Goal: Communication & Community: Answer question/provide support

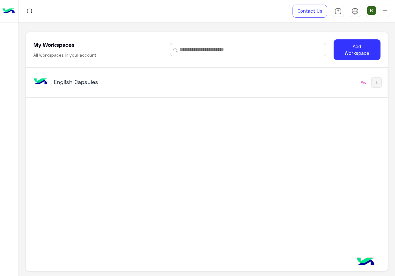
click at [236, 83] on div "English Capsules" at bounding box center [137, 83] width 210 height 18
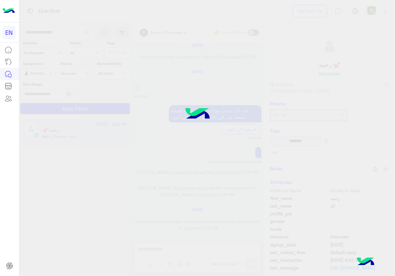
scroll to position [393, 0]
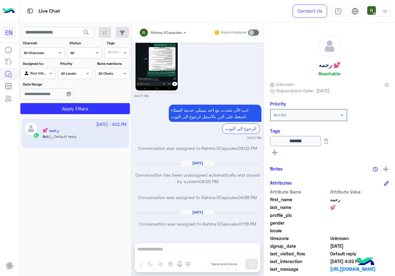
click at [47, 55] on div "Channel All Channels" at bounding box center [39, 53] width 36 height 6
click at [53, 76] on div "WhatsApp" at bounding box center [42, 77] width 44 height 12
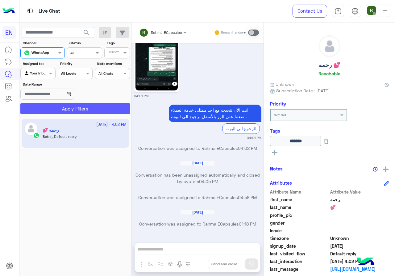
click at [60, 104] on button "Apply Filters" at bounding box center [74, 108] width 109 height 11
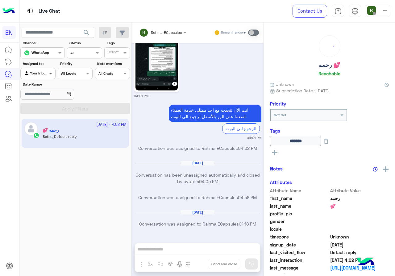
click at [47, 76] on span at bounding box center [51, 73] width 8 height 6
click at [43, 119] on b "Your Team" at bounding box center [40, 120] width 21 height 5
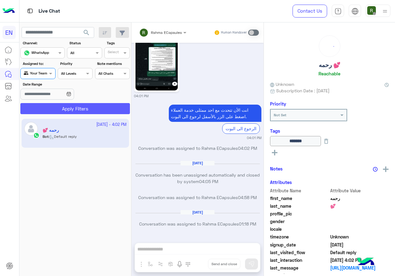
click at [56, 109] on button "Apply Filters" at bounding box center [74, 108] width 109 height 11
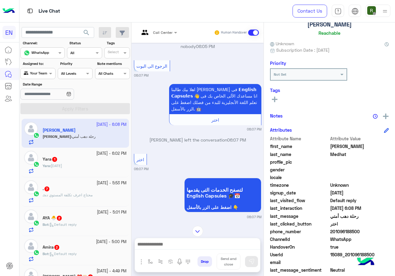
scroll to position [55, 0]
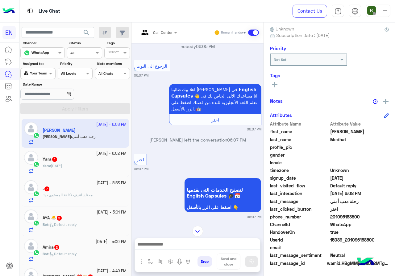
drag, startPoint x: 331, startPoint y: 216, endPoint x: 361, endPoint y: 219, distance: 30.4
click at [361, 219] on span "201096188500" at bounding box center [359, 217] width 59 height 6
copy span "01096188500"
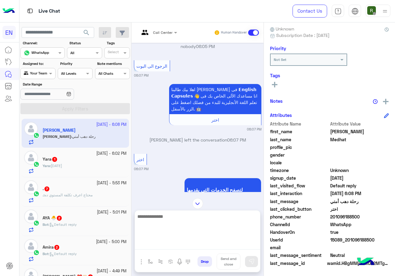
click at [211, 242] on textarea at bounding box center [197, 231] width 125 height 37
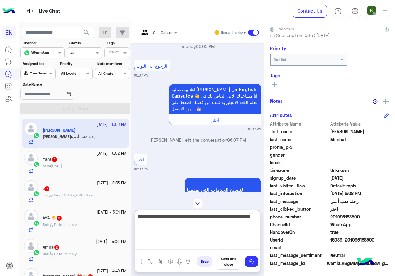
type textarea "**********"
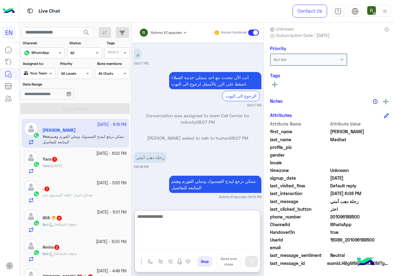
scroll to position [357, 0]
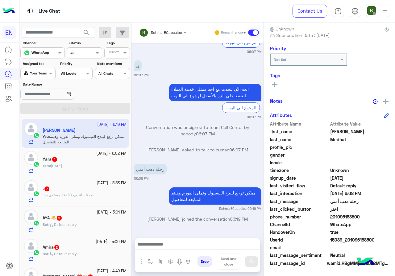
click at [79, 169] on div "Yara : [DATE]" at bounding box center [85, 168] width 84 height 11
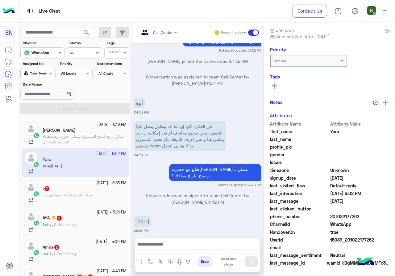
scroll to position [54, 0]
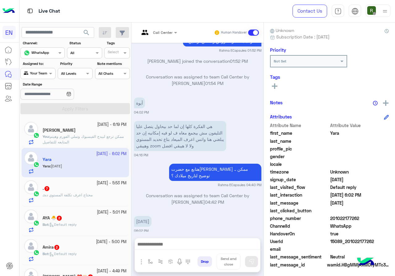
drag, startPoint x: 332, startPoint y: 217, endPoint x: 357, endPoint y: 216, distance: 25.6
click at [358, 216] on span "201022177262" at bounding box center [359, 218] width 59 height 6
copy span "01022177262"
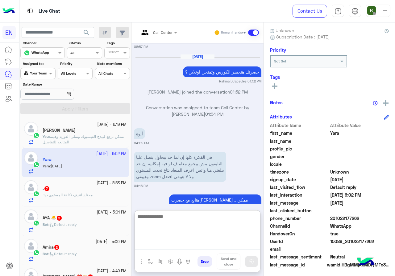
click at [166, 248] on textarea at bounding box center [197, 231] width 125 height 37
type textarea "*"
type textarea "**********"
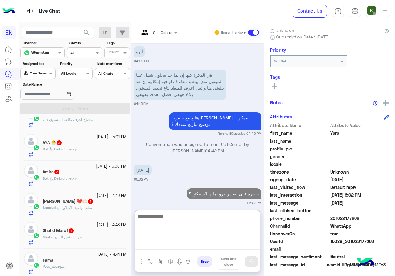
scroll to position [31, 0]
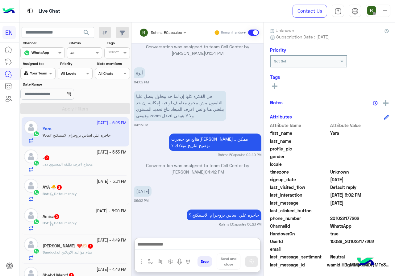
click at [92, 162] on span "محتاج اعرف تكلفة المستوي ده" at bounding box center [68, 164] width 48 height 5
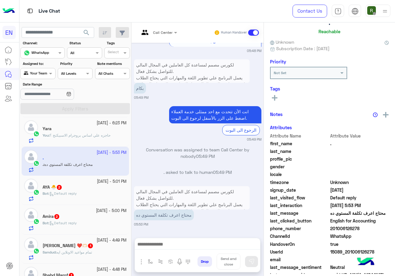
scroll to position [54, 0]
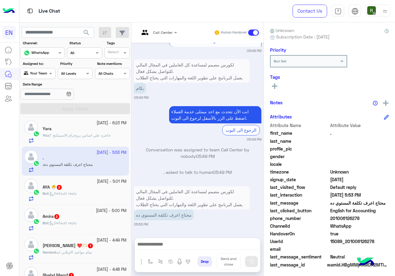
drag, startPoint x: 331, startPoint y: 219, endPoint x: 364, endPoint y: 219, distance: 33.3
click at [364, 219] on span "201006126278" at bounding box center [359, 218] width 59 height 6
copy span "01006126278"
click at [162, 30] on div at bounding box center [158, 32] width 44 height 6
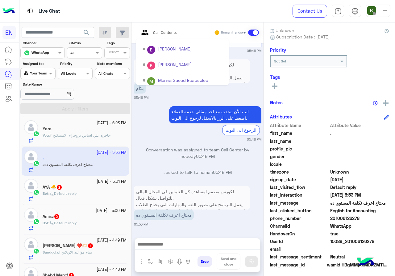
scroll to position [102, 0]
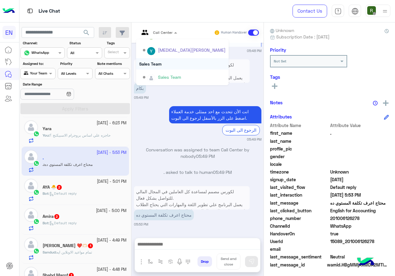
click at [171, 67] on div "Sales Team" at bounding box center [182, 63] width 92 height 11
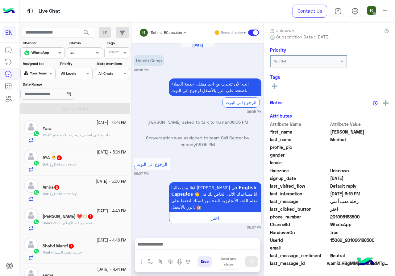
scroll to position [329, 0]
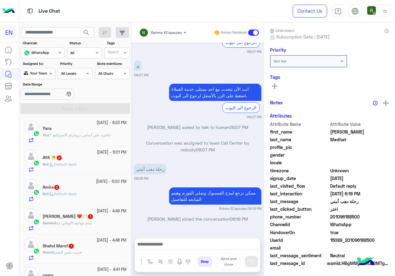
click at [89, 170] on div "Bot : Default reply" at bounding box center [85, 167] width 84 height 11
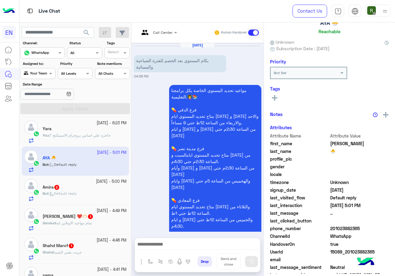
scroll to position [199, 0]
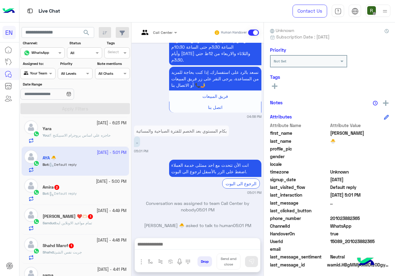
drag, startPoint x: 331, startPoint y: 218, endPoint x: 374, endPoint y: 218, distance: 42.8
click at [374, 218] on span "201023882365" at bounding box center [359, 218] width 59 height 6
copy span "01023882365"
click at [157, 34] on input "text" at bounding box center [150, 32] width 23 height 6
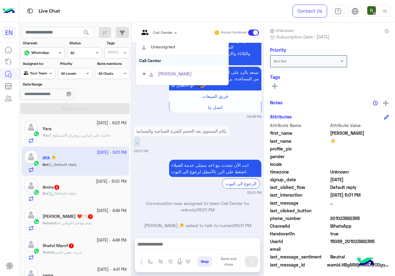
scroll to position [102, 0]
click at [161, 65] on div "Sales Team" at bounding box center [182, 63] width 92 height 11
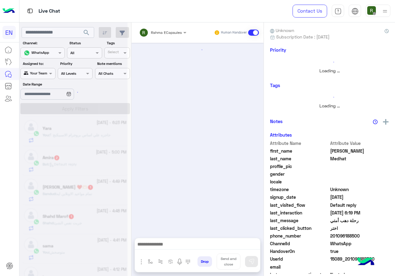
scroll to position [329, 0]
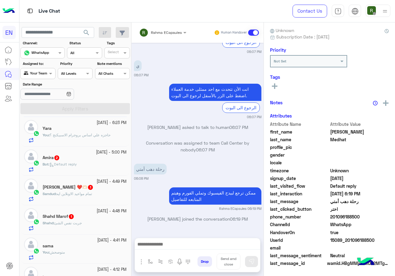
click at [104, 155] on div "Amira 2" at bounding box center [85, 158] width 84 height 6
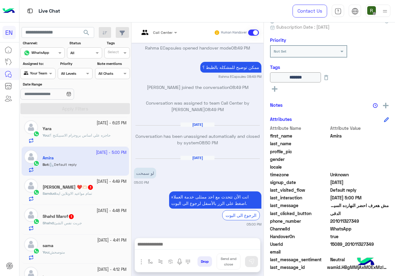
scroll to position [68, 0]
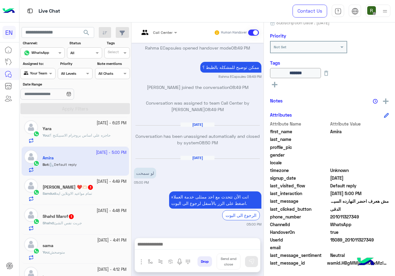
drag, startPoint x: 332, startPoint y: 217, endPoint x: 365, endPoint y: 214, distance: 33.1
click at [365, 214] on span "201011327349" at bounding box center [359, 217] width 59 height 6
copy span "01011327349"
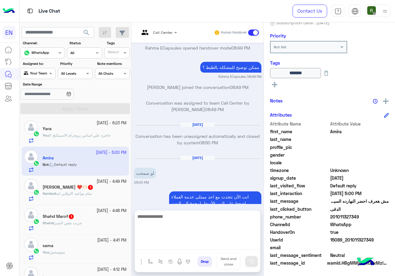
drag, startPoint x: 186, startPoint y: 249, endPoint x: 186, endPoint y: 244, distance: 4.7
click at [186, 249] on textarea at bounding box center [197, 231] width 125 height 37
type textarea "**********"
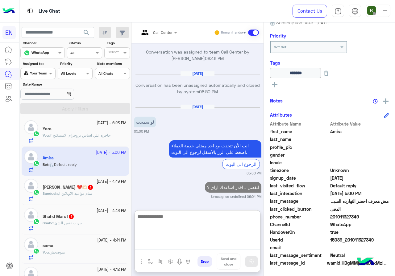
scroll to position [420, 0]
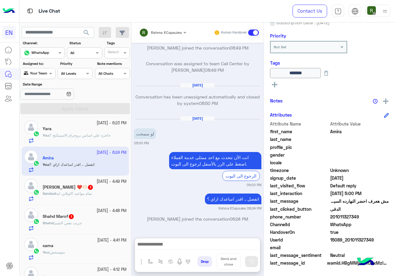
click at [65, 199] on div "Sandud : تمام مواعيد الاونلاين ايه" at bounding box center [85, 196] width 84 height 11
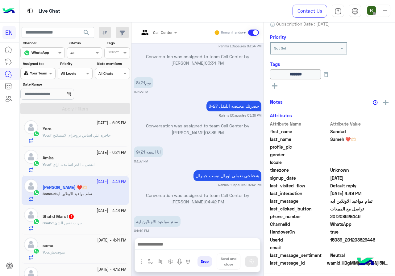
scroll to position [67, 0]
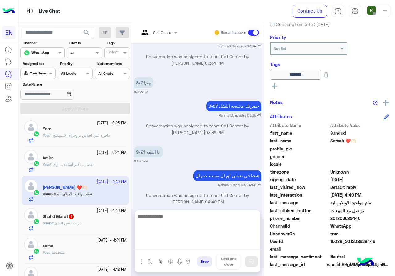
click at [174, 248] on textarea at bounding box center [197, 231] width 125 height 37
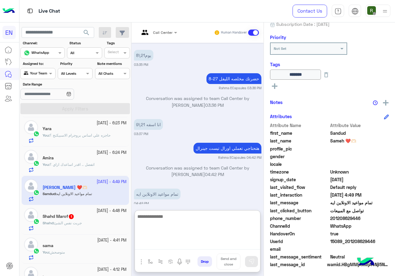
click at [183, 219] on textarea at bounding box center [197, 231] width 125 height 37
type textarea "**********"
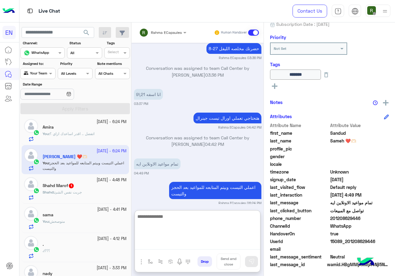
scroll to position [92, 0]
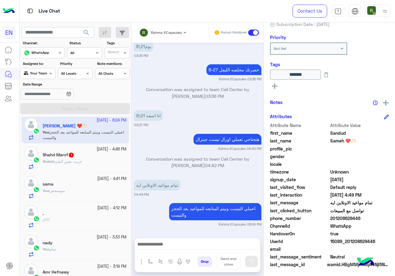
click at [71, 159] on span "جربت نفس الشئ" at bounding box center [67, 161] width 27 height 5
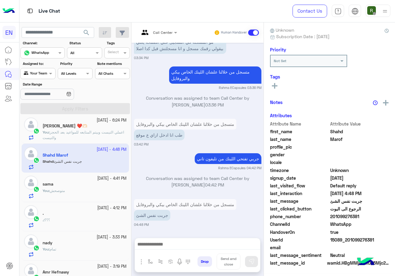
scroll to position [54, 0]
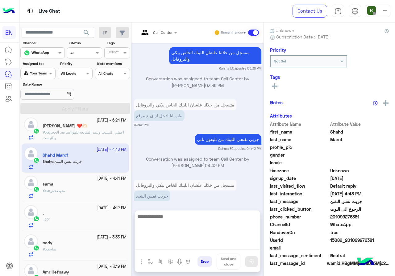
click at [190, 248] on textarea at bounding box center [197, 231] width 125 height 37
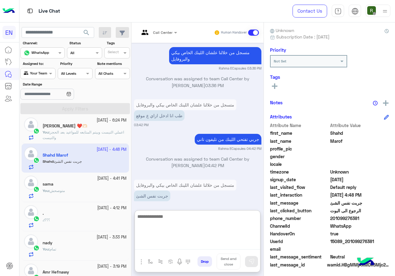
scroll to position [55, 0]
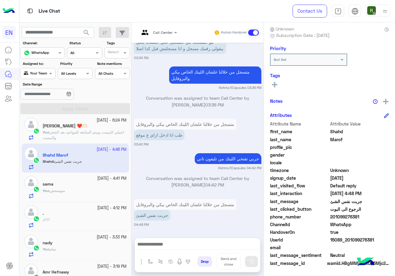
drag, startPoint x: 331, startPoint y: 218, endPoint x: 358, endPoint y: 217, distance: 27.1
click at [358, 217] on span "201099276381" at bounding box center [359, 217] width 59 height 6
copy span "01099276381"
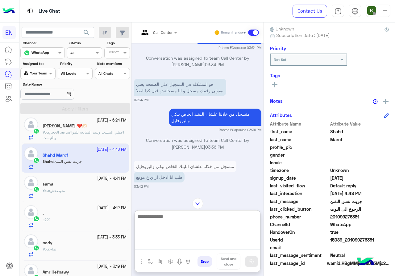
click at [159, 241] on textarea at bounding box center [197, 231] width 125 height 37
paste textarea "**********"
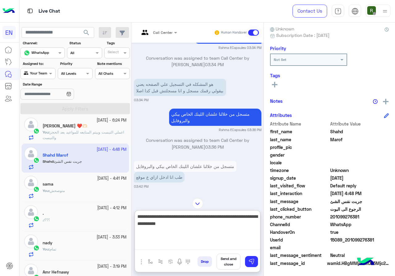
drag, startPoint x: 162, startPoint y: 218, endPoint x: 169, endPoint y: 218, distance: 6.5
click at [169, 218] on textarea "**********" at bounding box center [197, 231] width 125 height 37
click at [185, 224] on textarea "**********" at bounding box center [197, 231] width 125 height 37
type textarea "**********"
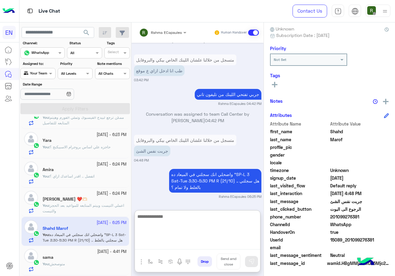
scroll to position [0, 0]
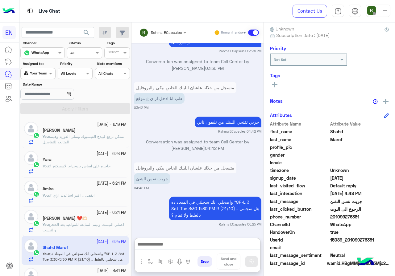
click at [46, 75] on div at bounding box center [38, 73] width 34 height 6
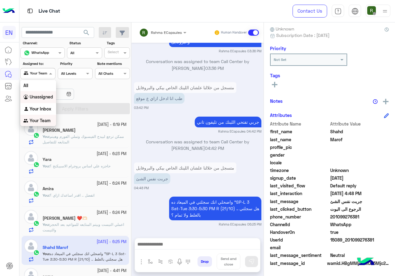
click at [45, 105] on div "Your Inbox" at bounding box center [38, 109] width 36 height 12
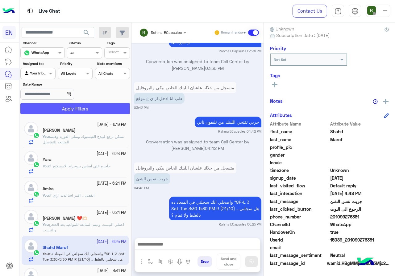
click at [46, 105] on button "Apply Filters" at bounding box center [74, 108] width 109 height 11
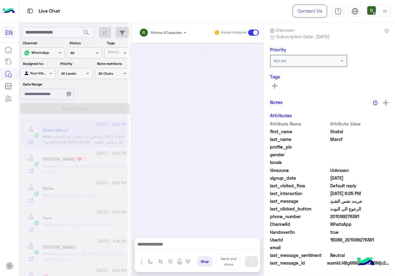
scroll to position [54, 0]
click at [161, 30] on input "text" at bounding box center [154, 32] width 31 height 6
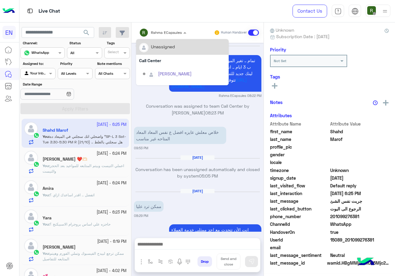
scroll to position [454, 0]
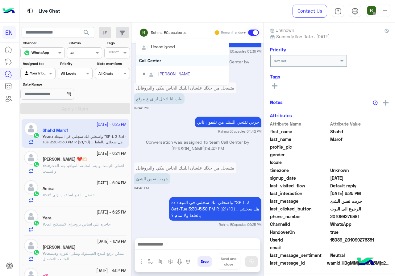
click at [163, 58] on div "Call Center" at bounding box center [182, 60] width 92 height 11
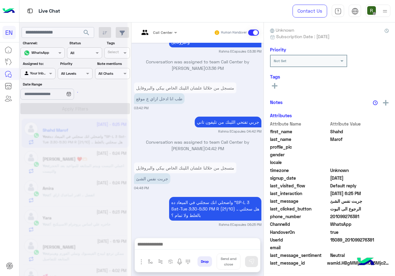
click at [164, 35] on div "Call Center" at bounding box center [162, 33] width 19 height 6
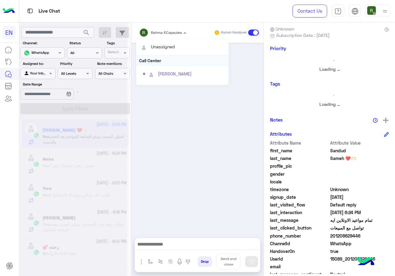
click at [162, 59] on div "Call Center" at bounding box center [182, 60] width 92 height 11
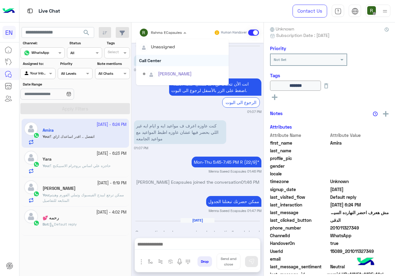
click at [162, 64] on div "Call Center" at bounding box center [182, 60] width 92 height 11
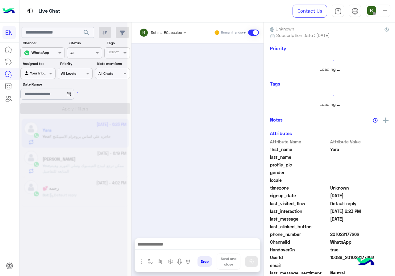
click at [158, 35] on div "Rahma ECapsules" at bounding box center [166, 33] width 31 height 6
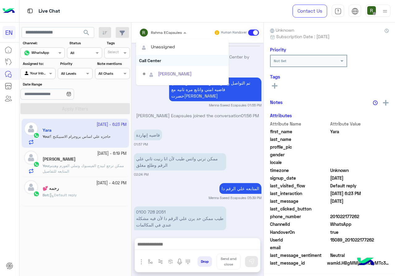
scroll to position [371, 0]
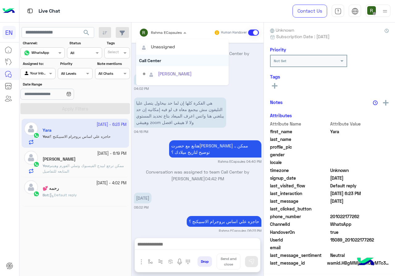
click at [158, 59] on div "Call Center" at bounding box center [182, 60] width 92 height 11
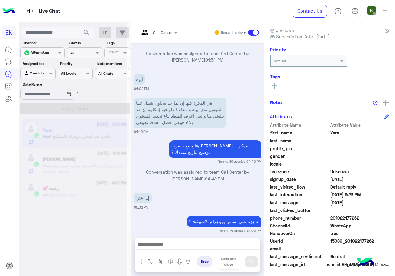
scroll to position [55, 0]
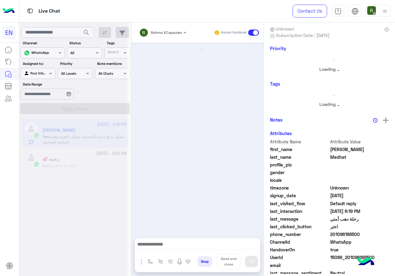
click at [161, 36] on div "Rahma ECapsules" at bounding box center [160, 33] width 43 height 12
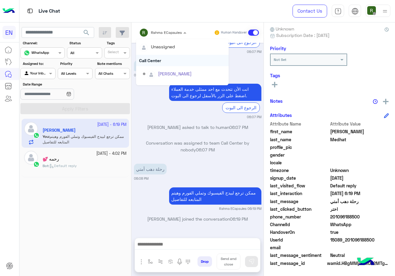
click at [165, 61] on div "Call Center" at bounding box center [182, 60] width 92 height 11
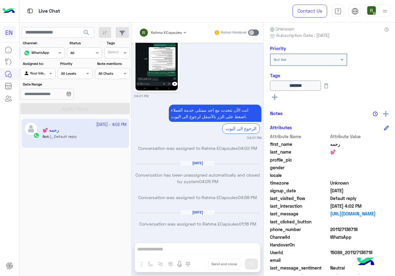
click at [37, 75] on input "text" at bounding box center [31, 73] width 14 height 6
click at [44, 99] on b "Unassigned" at bounding box center [41, 97] width 23 height 5
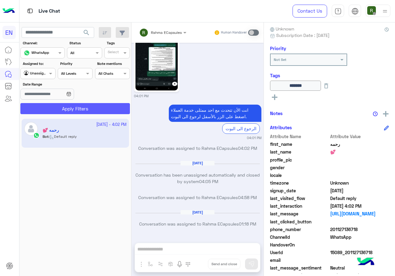
click at [48, 107] on button "Apply Filters" at bounding box center [74, 108] width 109 height 11
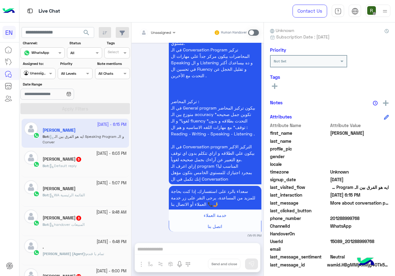
drag, startPoint x: 332, startPoint y: 219, endPoint x: 364, endPoint y: 218, distance: 32.1
click at [364, 218] on span "201288999768" at bounding box center [359, 218] width 59 height 6
copy span "01288999768"
click at [154, 31] on input "text" at bounding box center [150, 32] width 22 height 6
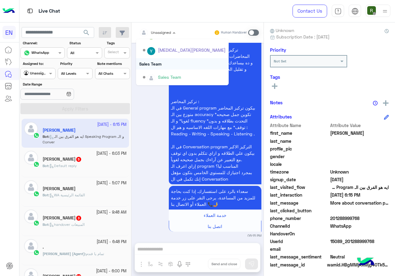
click at [167, 64] on div "Sales Team" at bounding box center [182, 63] width 92 height 11
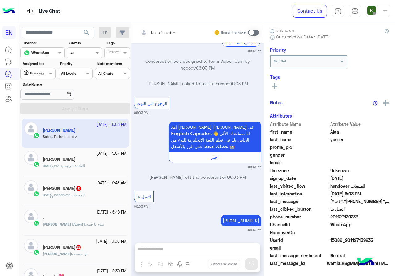
drag, startPoint x: 332, startPoint y: 217, endPoint x: 364, endPoint y: 217, distance: 32.7
click at [364, 217] on span "201127139233" at bounding box center [359, 217] width 59 height 6
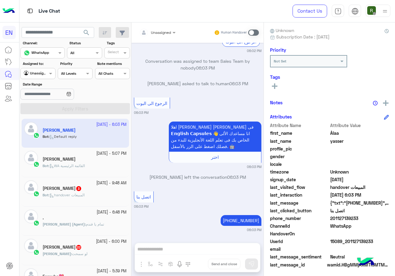
copy span "01127139233"
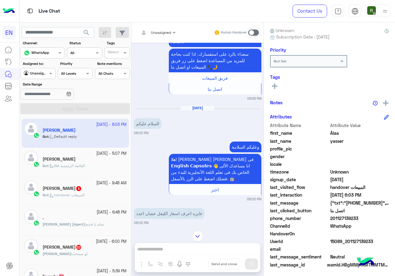
scroll to position [432, 0]
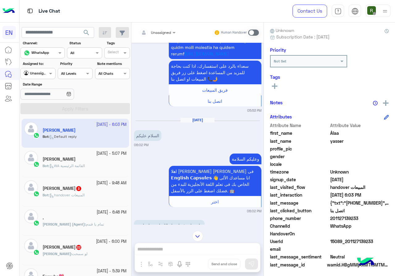
click at [253, 34] on span at bounding box center [253, 33] width 11 height 6
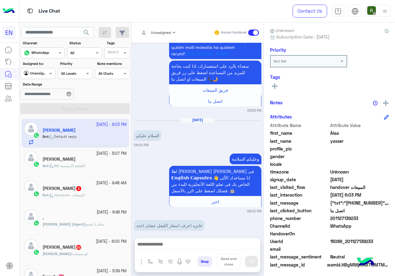
scroll to position [768, 0]
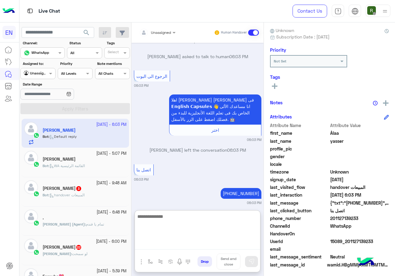
click at [188, 246] on textarea at bounding box center [197, 231] width 125 height 37
type textarea "**********"
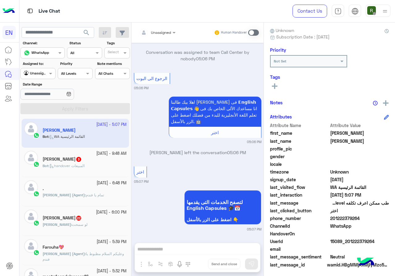
scroll to position [1035, 0]
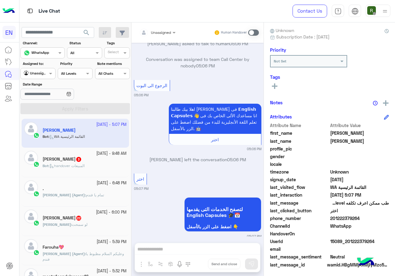
drag, startPoint x: 331, startPoint y: 219, endPoint x: 362, endPoint y: 219, distance: 30.5
click at [362, 219] on span "201222379264" at bounding box center [359, 218] width 59 height 6
click at [161, 31] on div at bounding box center [157, 32] width 43 height 6
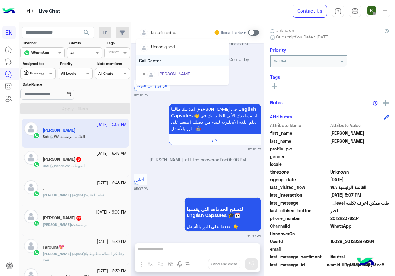
scroll to position [102, 0]
click at [169, 64] on div "Sales Team" at bounding box center [182, 63] width 92 height 11
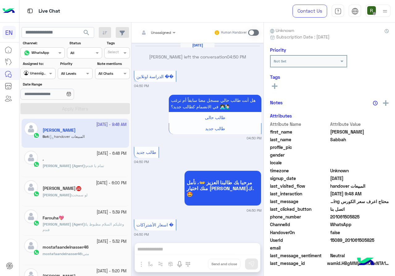
scroll to position [1213, 0]
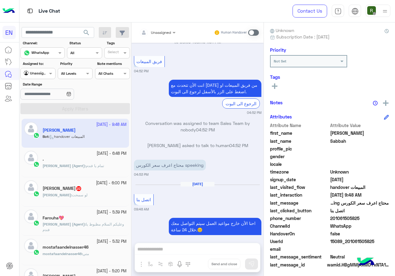
drag, startPoint x: 331, startPoint y: 219, endPoint x: 375, endPoint y: 220, distance: 44.7
click at [375, 220] on span "201061505825" at bounding box center [359, 218] width 59 height 6
click at [168, 32] on div at bounding box center [157, 32] width 43 height 6
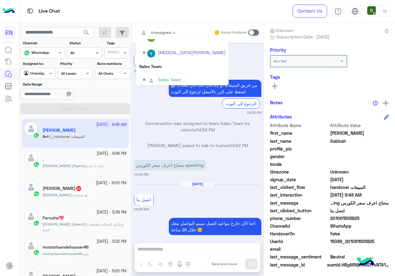
scroll to position [102, 0]
click at [168, 65] on div "Sales Team" at bounding box center [182, 63] width 92 height 11
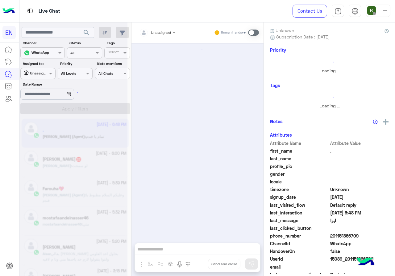
scroll to position [280, 0]
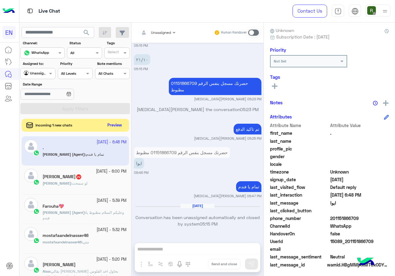
click at [111, 124] on button "Preview" at bounding box center [114, 125] width 19 height 8
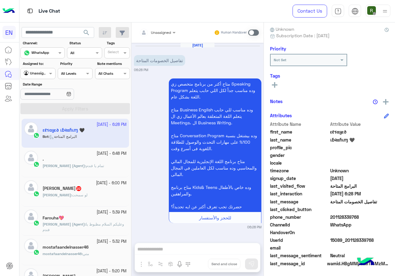
scroll to position [55, 0]
drag, startPoint x: 331, startPoint y: 216, endPoint x: 367, endPoint y: 216, distance: 35.1
click at [367, 216] on span "201128339768" at bounding box center [359, 217] width 59 height 6
copy span "01128339768"
click at [154, 35] on div "Unassigned" at bounding box center [155, 33] width 32 height 12
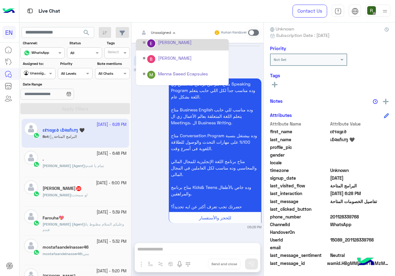
scroll to position [102, 0]
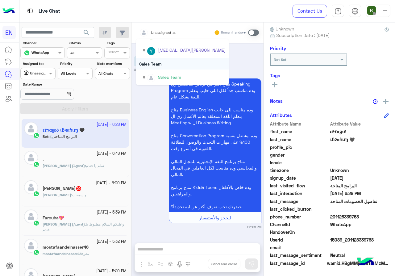
click at [160, 60] on div "Sales Team" at bounding box center [182, 63] width 92 height 11
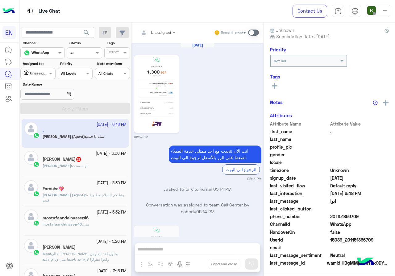
scroll to position [280, 0]
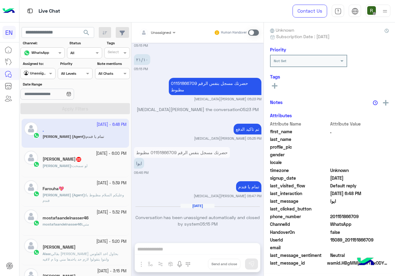
click at [88, 170] on div "[PERSON_NAME] : لو سمحت" at bounding box center [85, 168] width 84 height 11
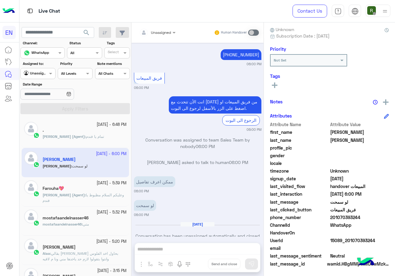
scroll to position [55, 0]
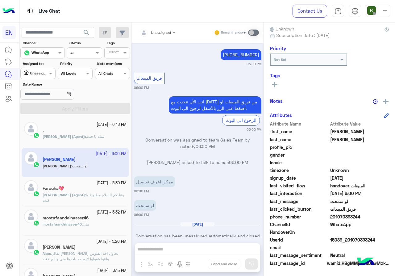
drag, startPoint x: 331, startPoint y: 216, endPoint x: 393, endPoint y: 216, distance: 62.0
click at [393, 216] on div "[PERSON_NAME] Unknown Subscription Date : [DATE] Priority Not Set Tags See All …" at bounding box center [329, 149] width 131 height 252
click at [159, 38] on div "Unassigned Human Handover" at bounding box center [197, 33] width 132 height 20
click at [160, 37] on div "Unassigned" at bounding box center [155, 33] width 32 height 12
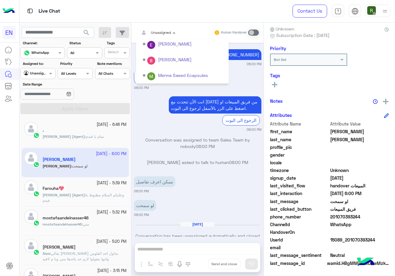
scroll to position [102, 0]
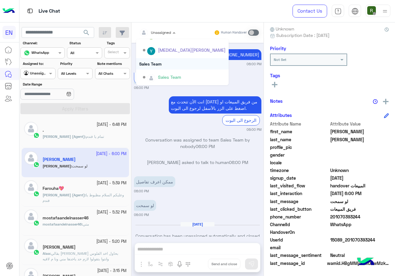
click at [164, 60] on div "Sales Team" at bounding box center [182, 63] width 92 height 11
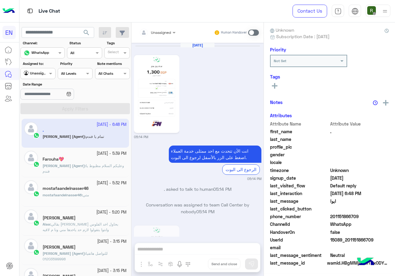
scroll to position [54, 0]
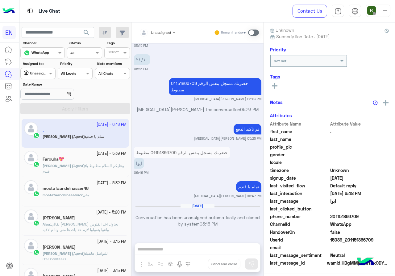
click at [43, 79] on div "Agent Filter Unassigned" at bounding box center [37, 73] width 35 height 11
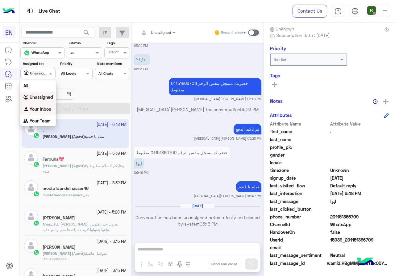
click at [47, 110] on b "Your Inbox" at bounding box center [41, 109] width 22 height 5
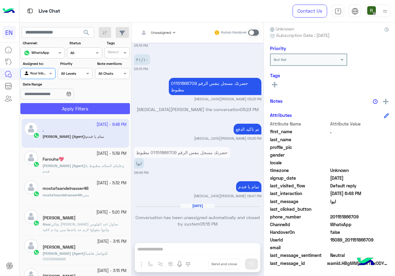
click at [51, 111] on button "Apply Filters" at bounding box center [74, 108] width 109 height 11
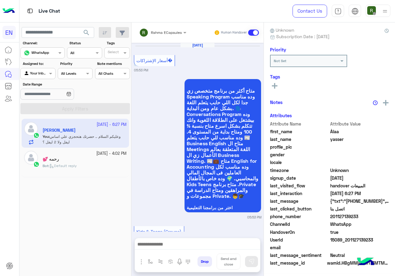
scroll to position [54, 0]
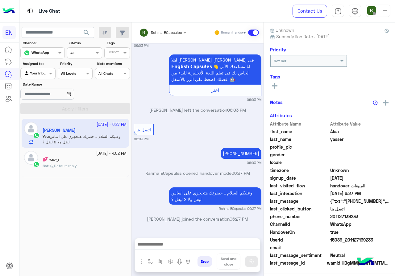
click at [182, 24] on div "Rahma ECapsules Human Handover" at bounding box center [197, 33] width 132 height 20
click at [175, 34] on span "Rahma ECapsules" at bounding box center [166, 32] width 31 height 5
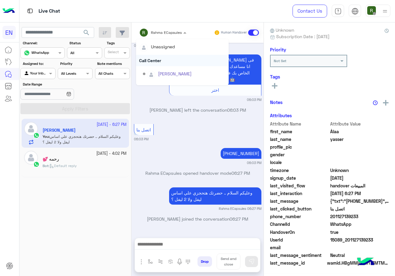
click at [168, 62] on div "Call Center" at bounding box center [182, 60] width 92 height 11
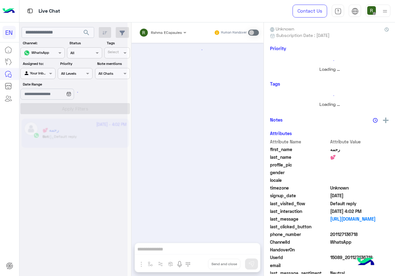
click at [43, 75] on div at bounding box center [73, 140] width 108 height 276
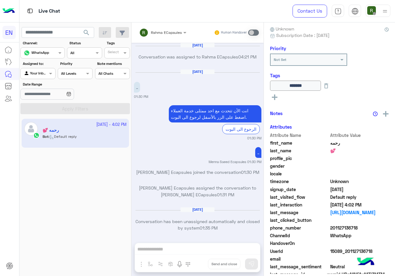
scroll to position [393, 0]
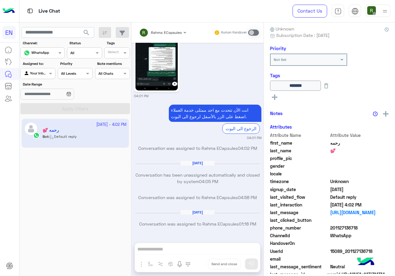
click at [46, 75] on div at bounding box center [38, 73] width 34 height 6
click at [45, 123] on b "Your Team" at bounding box center [40, 120] width 21 height 5
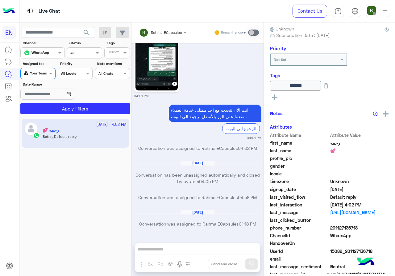
click at [50, 117] on div "[DATE] - 4:02 PM رحمه 💕 Bot : Default reply" at bounding box center [75, 198] width 112 height 162
click at [53, 107] on button "Apply Filters" at bounding box center [74, 108] width 109 height 11
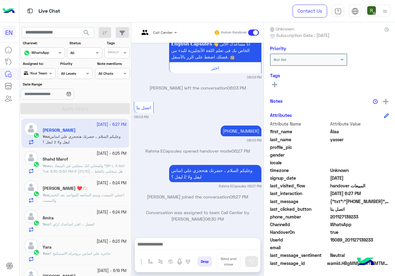
click at [35, 80] on section "Channel: Channel WhatsApp Status Channel All Tags Select Assigned to: Agent Fil…" at bounding box center [75, 77] width 103 height 74
click at [44, 79] on div "Agent Filter Your Team" at bounding box center [37, 73] width 35 height 11
click at [43, 108] on b "Your Inbox" at bounding box center [41, 108] width 22 height 5
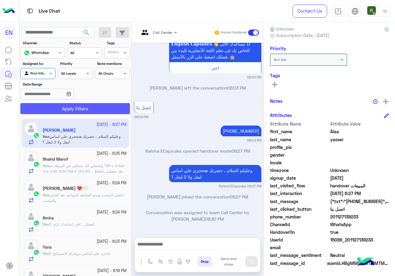
click at [51, 108] on button "Apply Filters" at bounding box center [74, 108] width 109 height 11
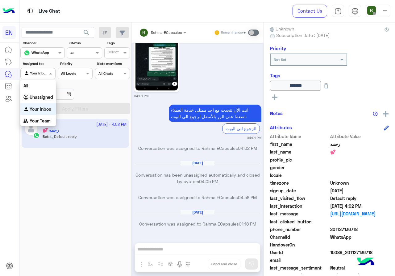
click at [38, 74] on input "text" at bounding box center [31, 73] width 14 height 6
click at [43, 100] on div "Unassigned" at bounding box center [38, 98] width 36 height 12
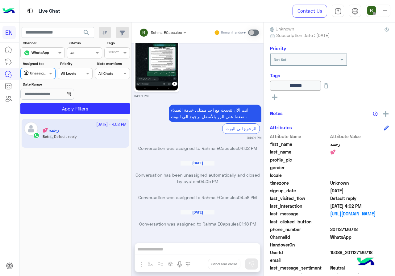
click at [54, 115] on app-inbox-users-filters "search Channel: Channel WhatsApp Status Channel All Tags Select Assigned to: Ag…" at bounding box center [75, 70] width 112 height 94
click at [54, 112] on button "Apply Filters" at bounding box center [74, 108] width 109 height 11
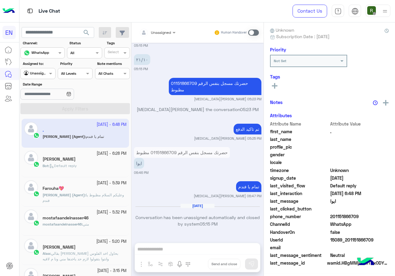
click at [96, 156] on small "[DATE] - 6:28 PM" at bounding box center [111, 154] width 30 height 6
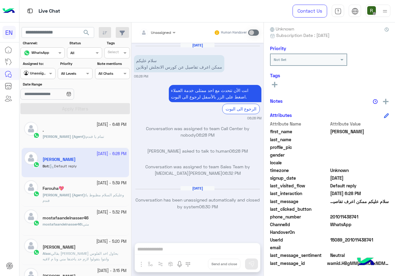
click at [155, 35] on div "Unassigned" at bounding box center [161, 33] width 20 height 6
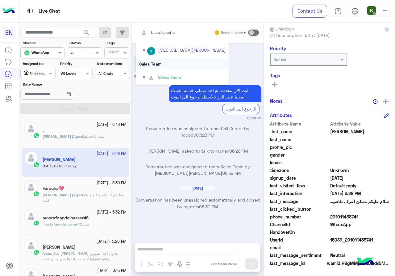
click at [168, 65] on div "Sales Team" at bounding box center [182, 63] width 92 height 11
